Goal: Navigation & Orientation: Find specific page/section

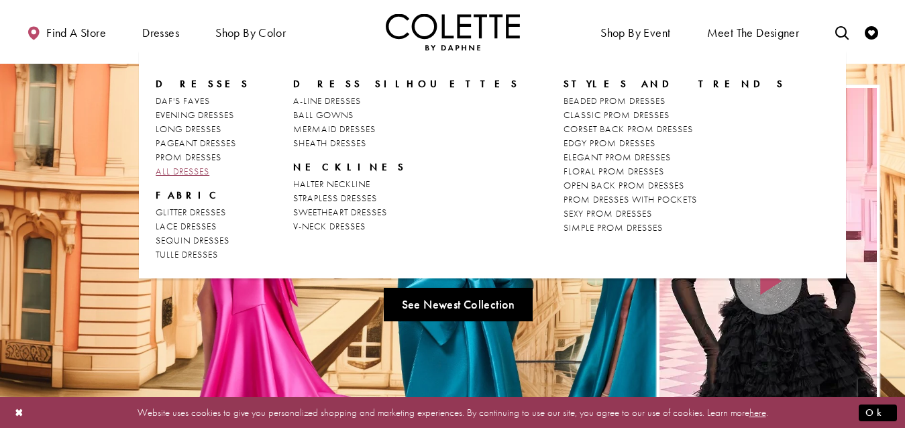
click at [189, 167] on span "ALL DRESSES" at bounding box center [183, 171] width 54 height 12
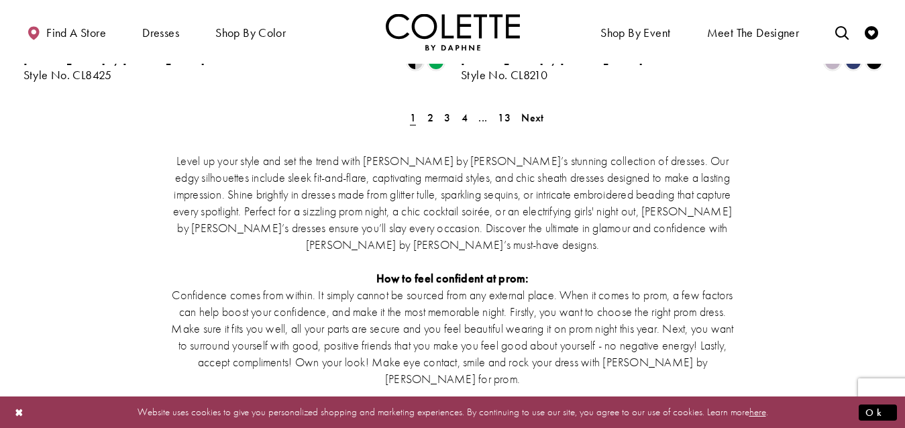
scroll to position [2348, 0]
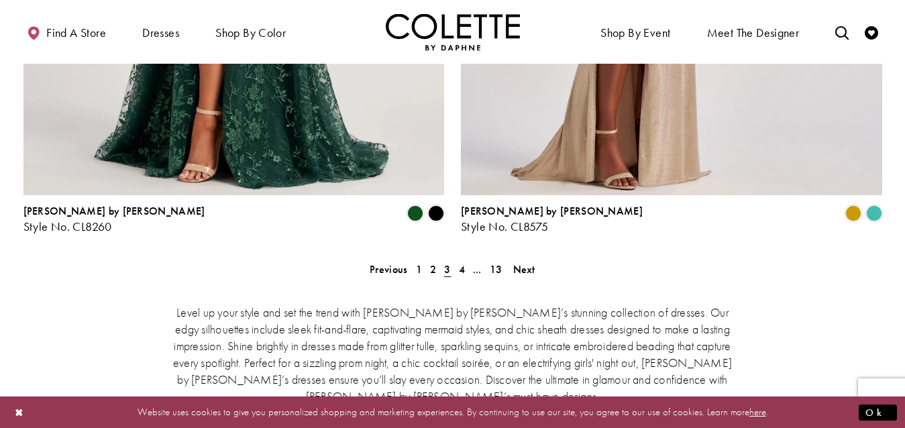
scroll to position [2555, 0]
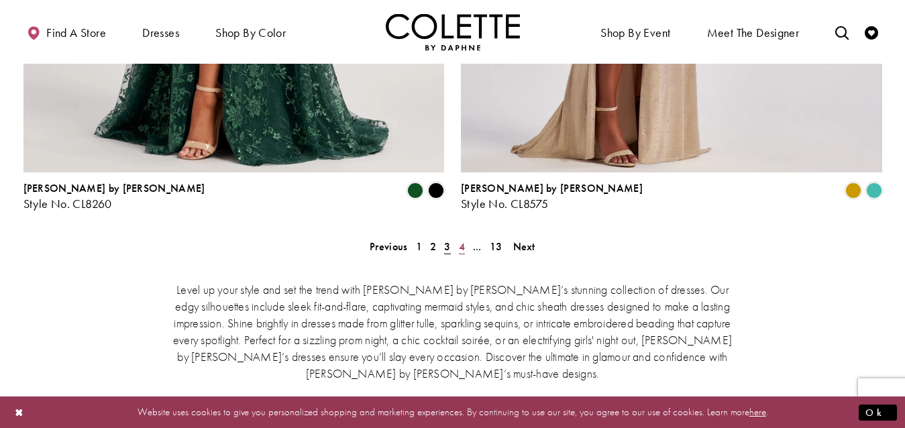
click at [461, 240] on span "4" at bounding box center [462, 247] width 6 height 14
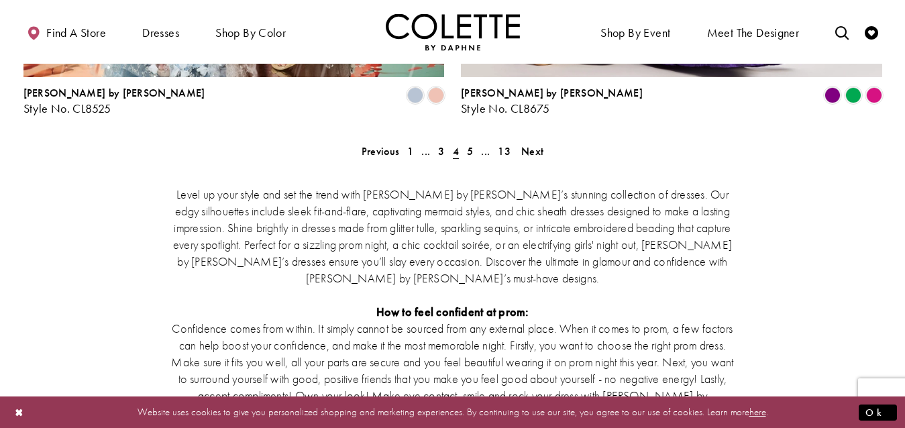
scroll to position [2555, 0]
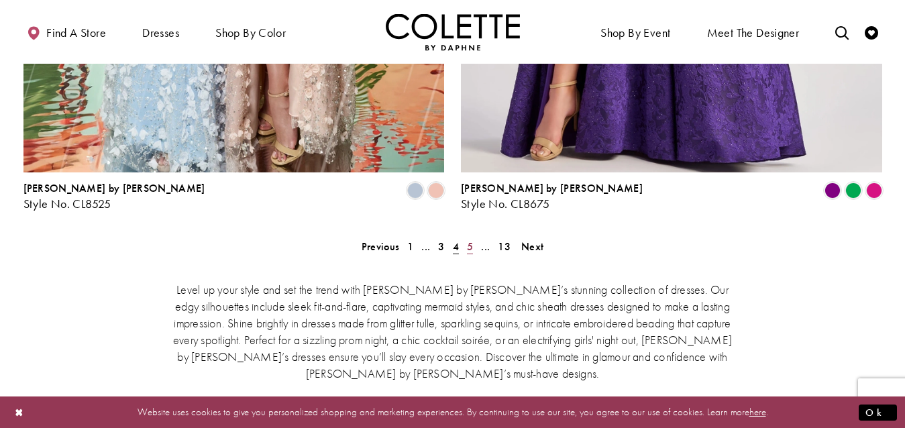
click at [472, 240] on span "5" at bounding box center [470, 247] width 6 height 14
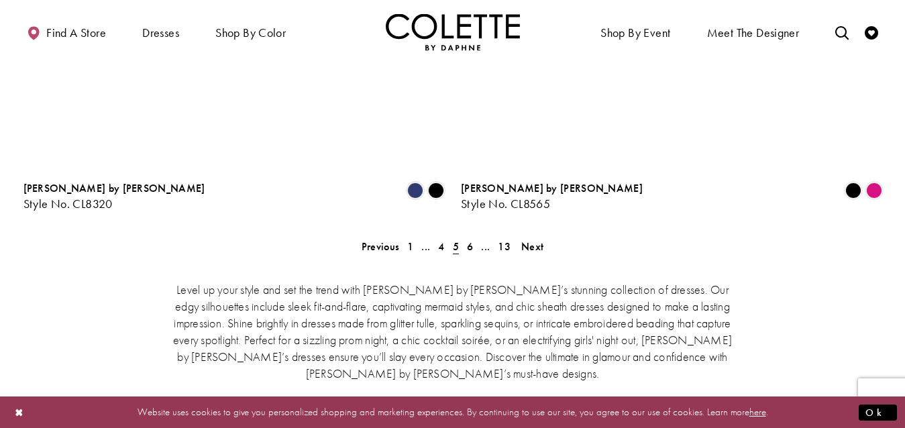
scroll to position [72, 0]
